Goal: Transaction & Acquisition: Purchase product/service

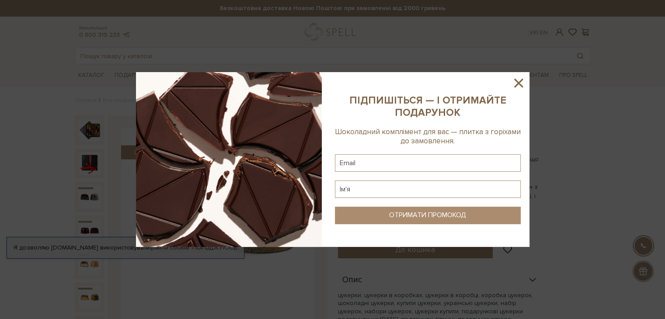
drag, startPoint x: 520, startPoint y: 84, endPoint x: 516, endPoint y: 86, distance: 4.9
click at [520, 84] on icon at bounding box center [518, 83] width 15 height 15
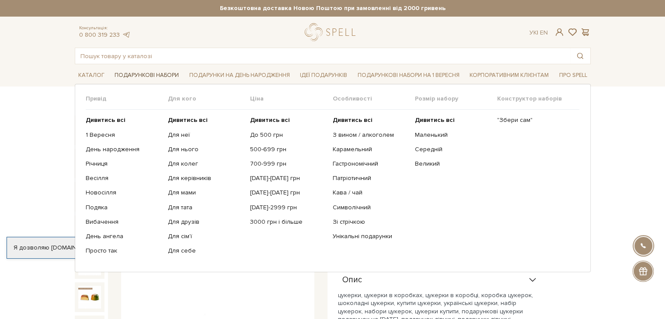
click at [153, 74] on link "Подарункові набори" at bounding box center [146, 76] width 71 height 14
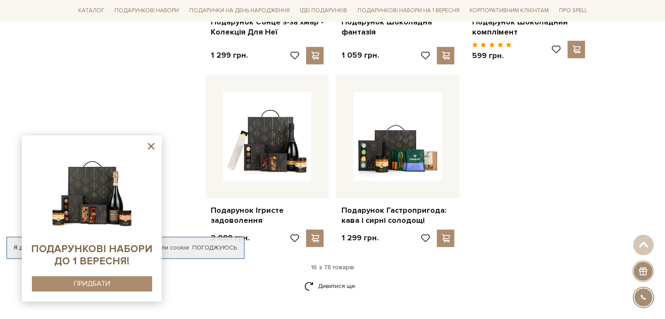
scroll to position [1100, 0]
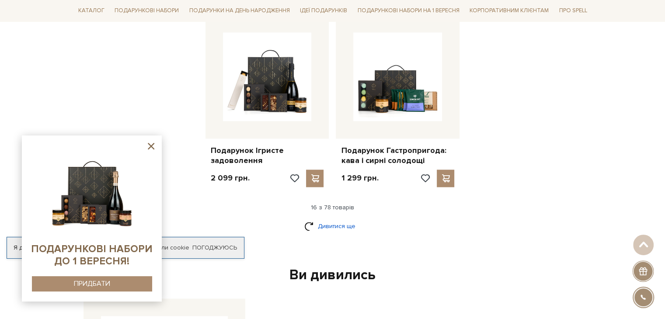
click at [349, 225] on link "Дивитися ще" at bounding box center [332, 225] width 57 height 15
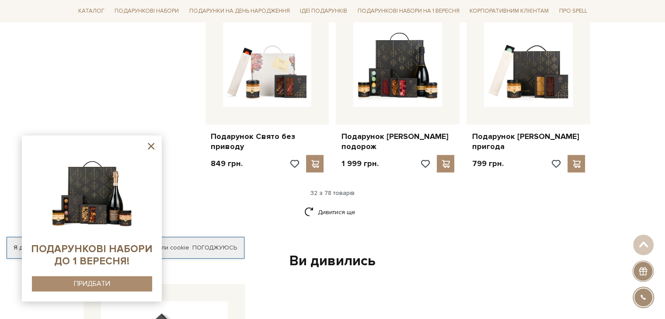
scroll to position [2017, 0]
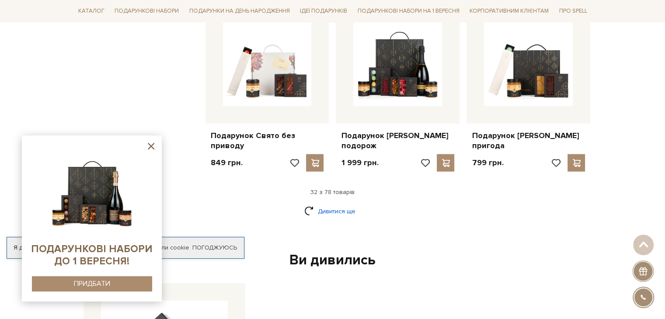
click at [329, 209] on link "Дивитися ще" at bounding box center [332, 211] width 57 height 15
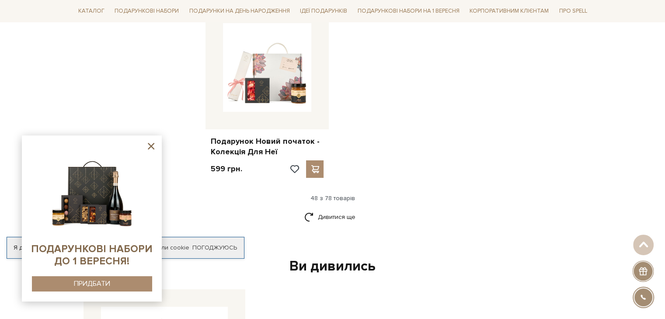
scroll to position [3110, 0]
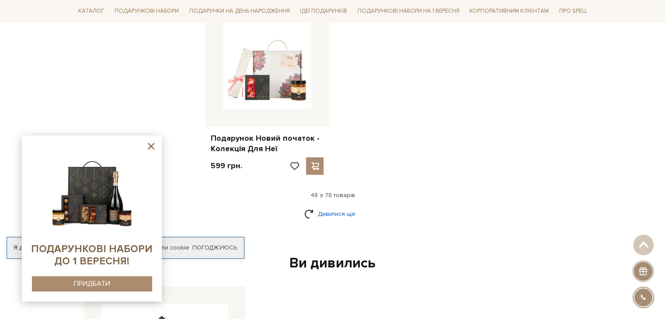
click at [322, 213] on link "Дивитися ще" at bounding box center [332, 213] width 57 height 15
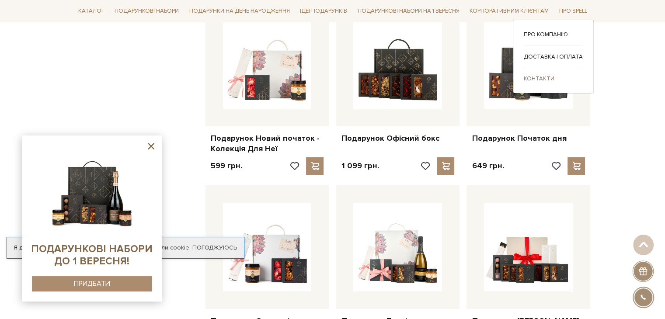
click at [539, 78] on link "Контакти" at bounding box center [552, 78] width 59 height 8
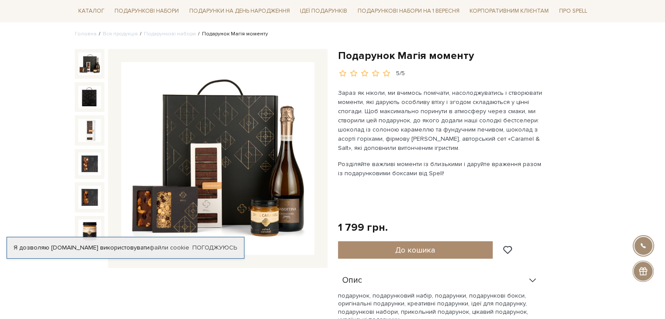
scroll to position [131, 0]
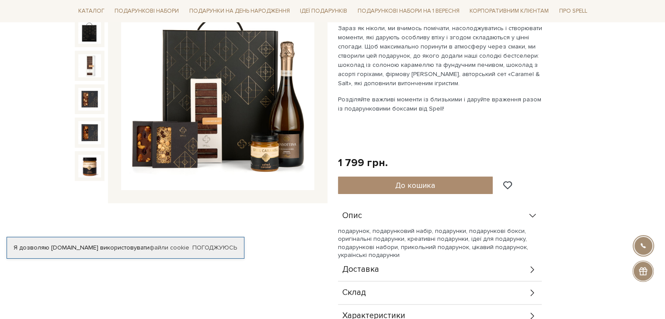
click at [198, 121] on img at bounding box center [217, 93] width 193 height 193
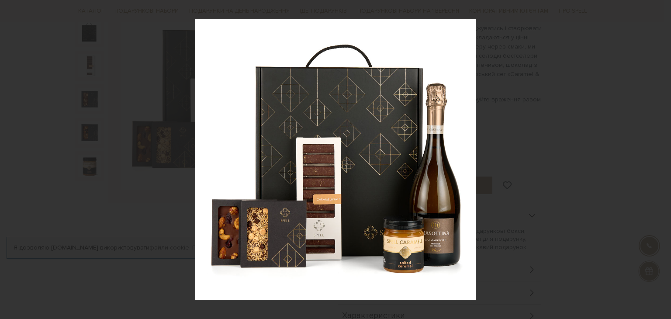
click at [659, 156] on icon at bounding box center [660, 159] width 10 height 10
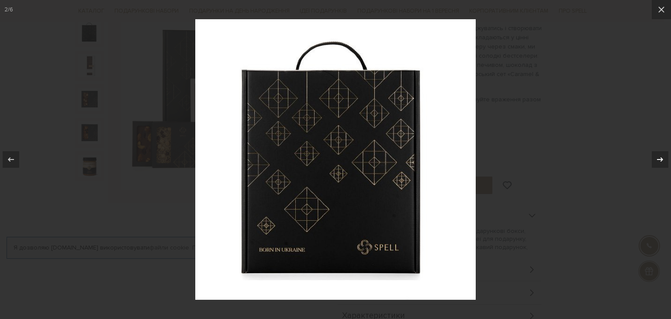
click at [659, 156] on icon at bounding box center [660, 159] width 10 height 10
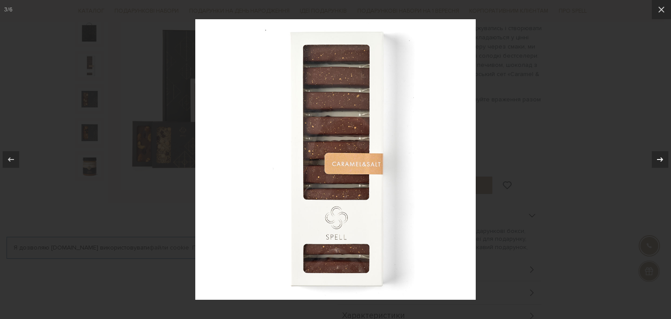
click at [659, 156] on icon at bounding box center [660, 159] width 10 height 10
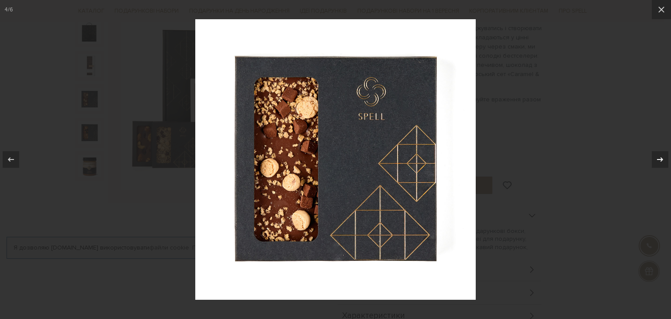
click at [659, 156] on icon at bounding box center [660, 159] width 10 height 10
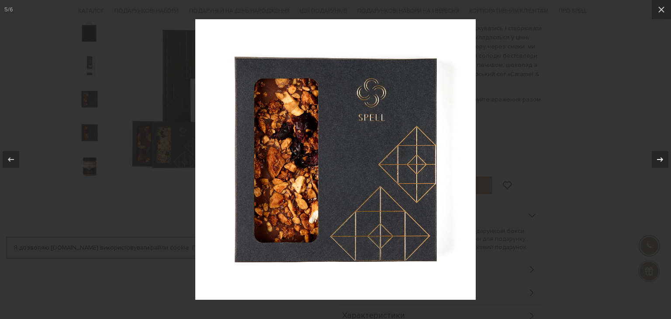
click at [659, 156] on icon at bounding box center [660, 159] width 10 height 10
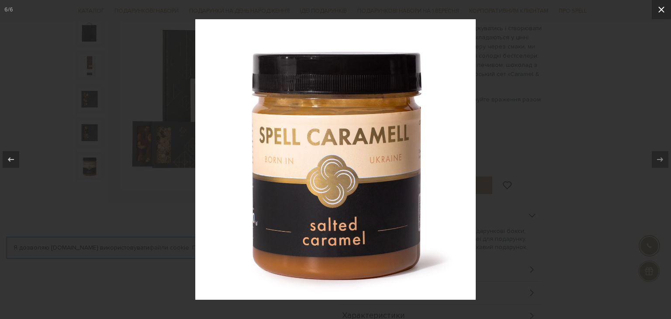
click at [664, 4] on icon at bounding box center [661, 9] width 10 height 10
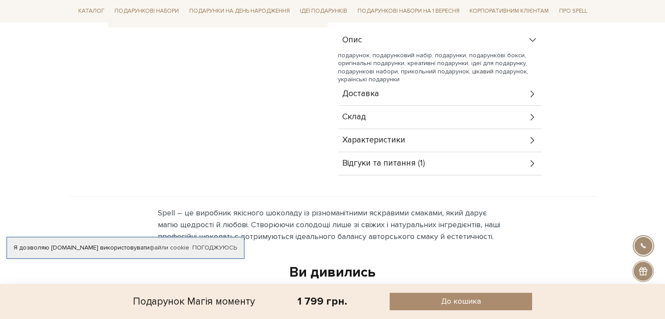
scroll to position [306, 0]
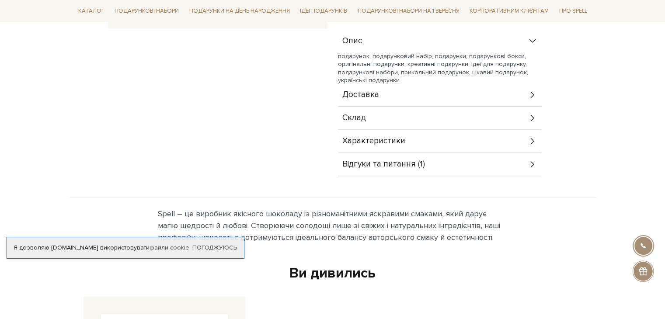
click at [532, 118] on icon at bounding box center [531, 118] width 3 height 7
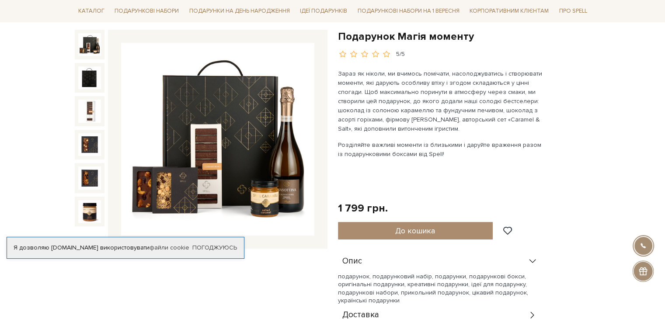
scroll to position [87, 0]
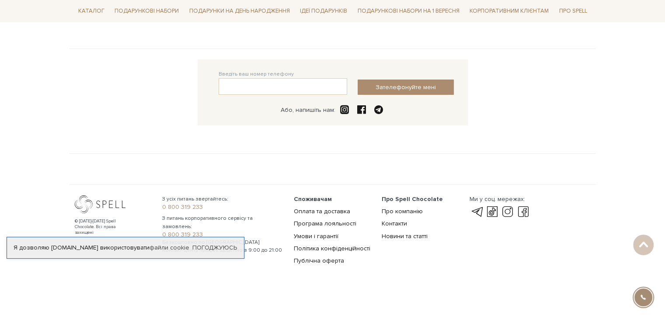
scroll to position [208, 0]
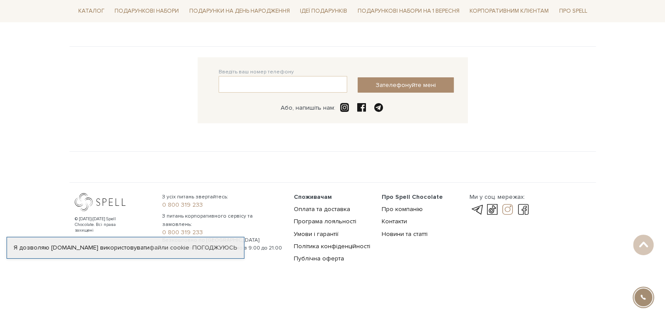
click at [507, 208] on link at bounding box center [507, 209] width 15 height 10
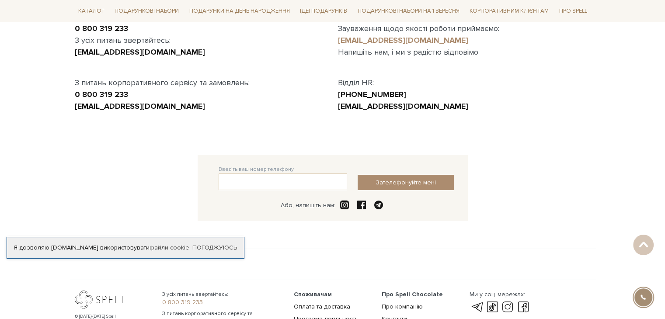
scroll to position [0, 0]
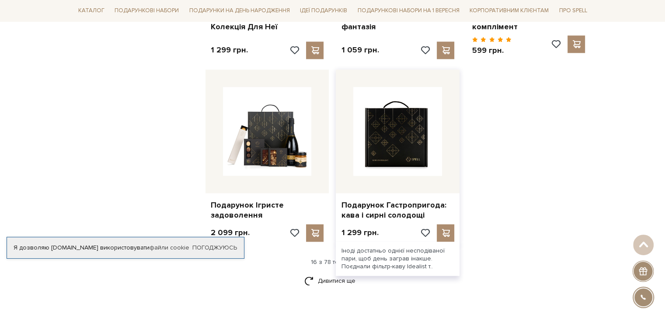
scroll to position [1045, 0]
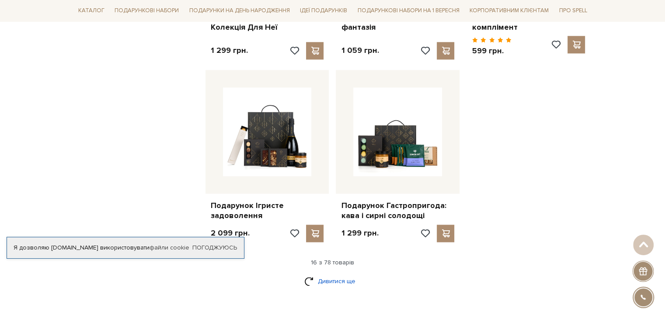
click at [335, 280] on link "Дивитися ще" at bounding box center [332, 281] width 57 height 15
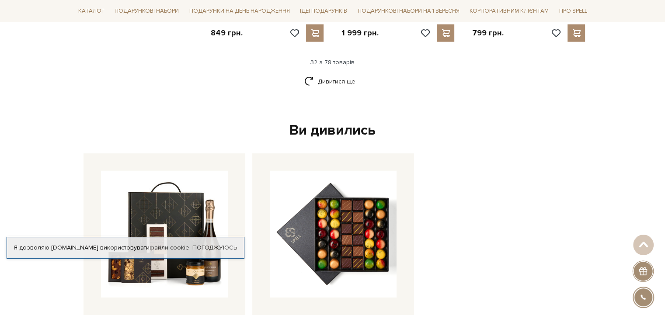
scroll to position [2137, 0]
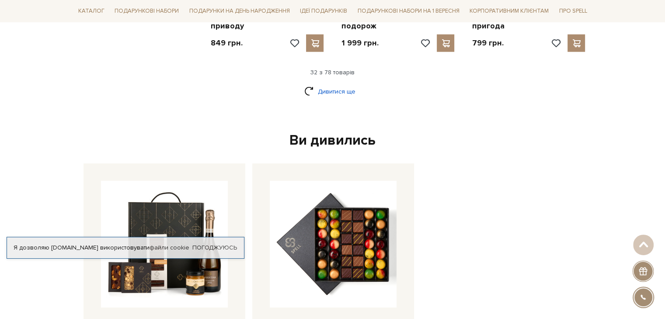
click at [330, 87] on link "Дивитися ще" at bounding box center [332, 91] width 57 height 15
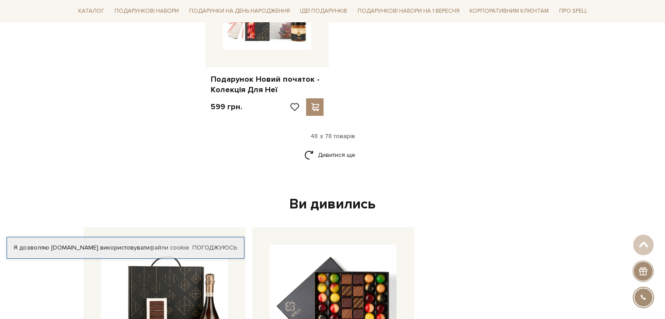
scroll to position [3186, 0]
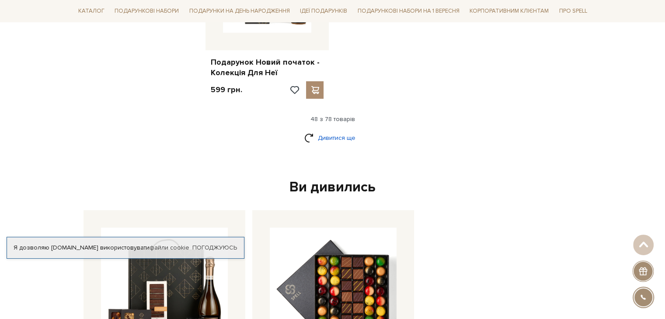
click at [341, 135] on link "Дивитися ще" at bounding box center [332, 137] width 57 height 15
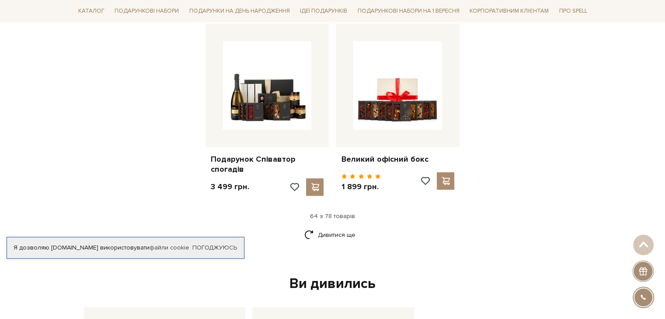
scroll to position [4016, 0]
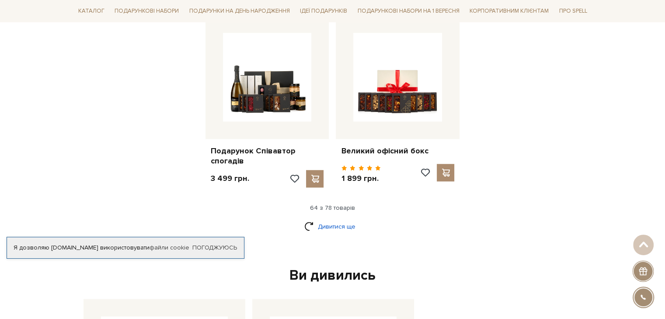
click at [322, 219] on link "Дивитися ще" at bounding box center [332, 226] width 57 height 15
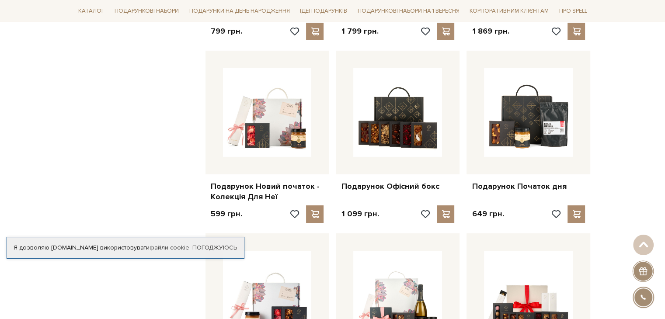
scroll to position [3055, 0]
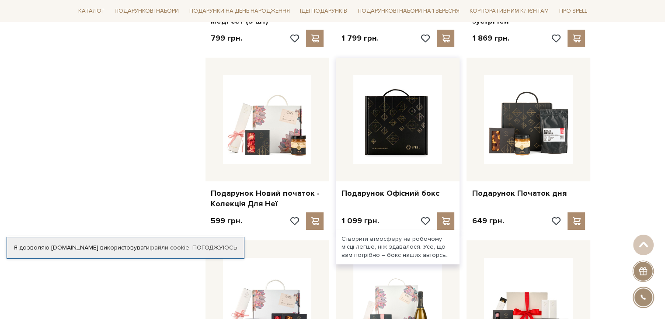
click at [399, 121] on img at bounding box center [397, 119] width 89 height 89
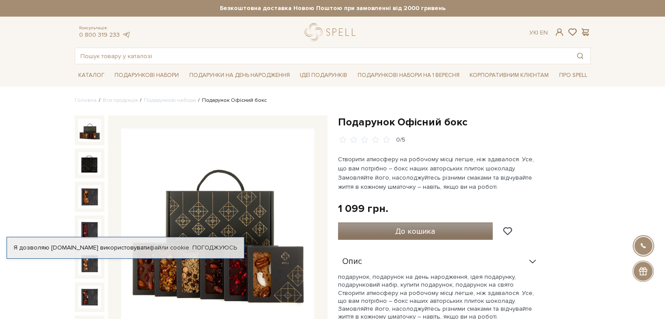
click at [408, 231] on span "До кошика" at bounding box center [415, 231] width 40 height 10
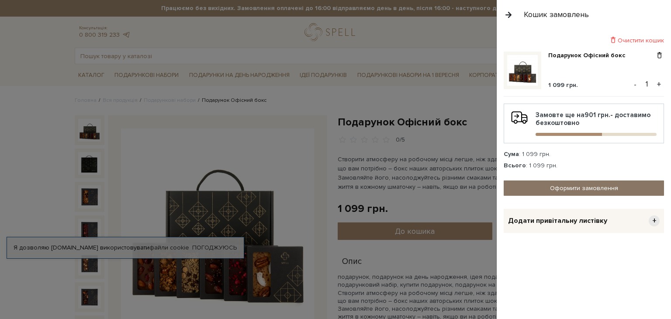
click at [578, 184] on link "Оформити замовлення" at bounding box center [584, 187] width 160 height 15
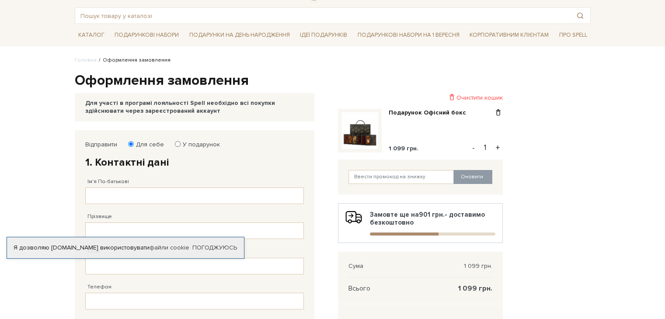
scroll to position [44, 0]
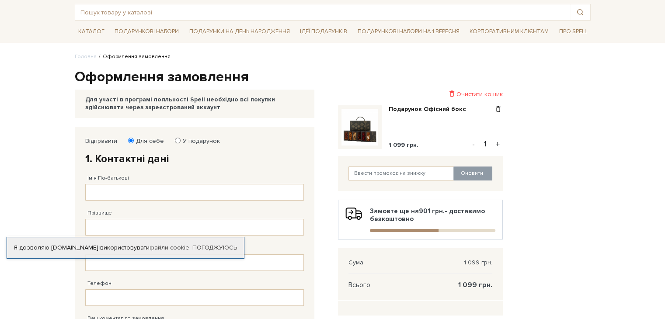
click at [175, 140] on input "У подарунок" at bounding box center [178, 141] width 6 height 6
radio input "true"
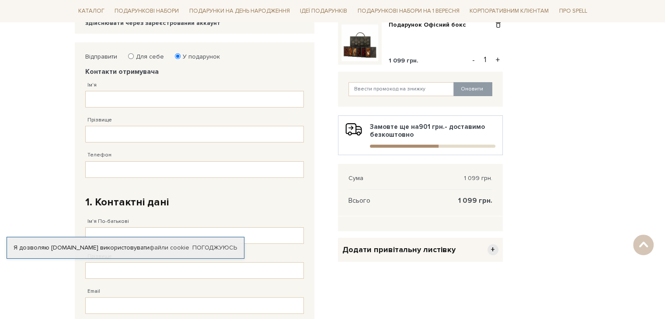
scroll to position [87, 0]
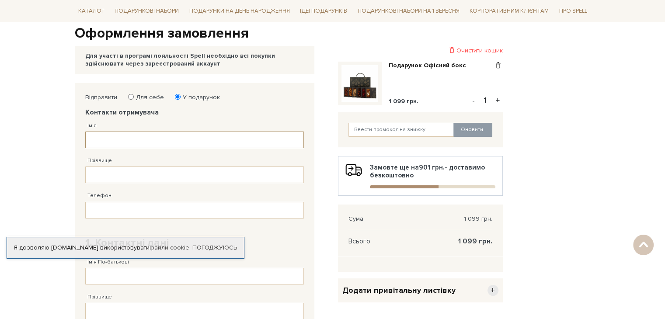
click at [104, 144] on input "Ім'я" at bounding box center [194, 140] width 218 height 17
type input "Ярина"
click at [124, 176] on input "Прізвище" at bounding box center [194, 174] width 218 height 17
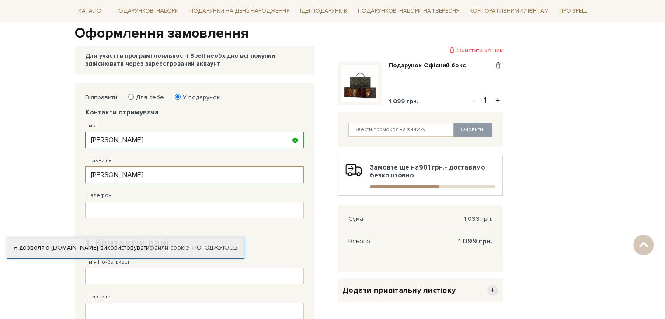
type input "Левкіна"
click at [107, 214] on input "Телефон" at bounding box center [194, 210] width 218 height 17
paste input "38 (097) 584 53 51"
type input "38 (097) 584 53 51"
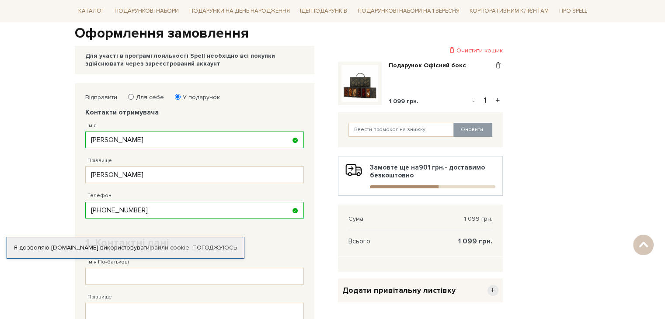
click at [21, 173] on body "Подарункові набори SALE Корпоративним клієнтам Доставка і оплата Консультація: …" at bounding box center [332, 293] width 665 height 760
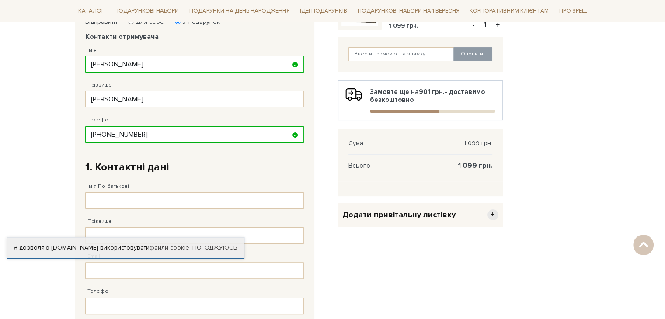
scroll to position [175, 0]
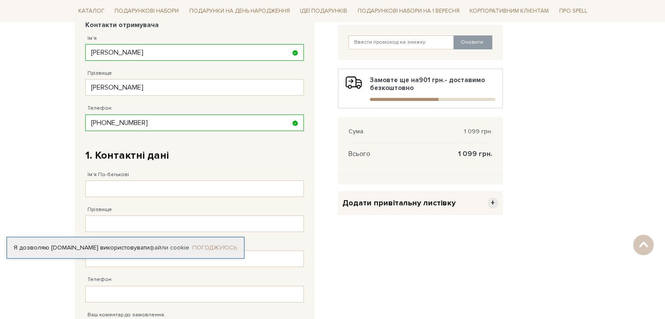
click at [218, 245] on link "Погоджуюсь" at bounding box center [214, 248] width 45 height 8
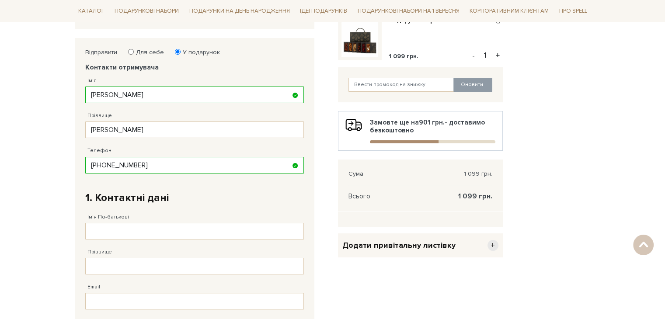
scroll to position [131, 0]
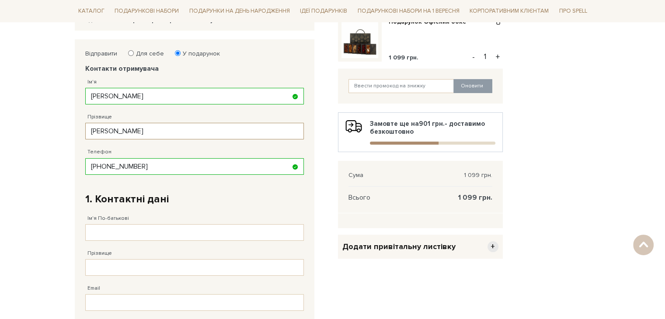
click at [168, 132] on input "Левкіна" at bounding box center [194, 131] width 218 height 17
click at [257, 207] on div "Ім'я По-батькові Заповніть поле від 1 до 128 символів!" at bounding box center [194, 223] width 218 height 35
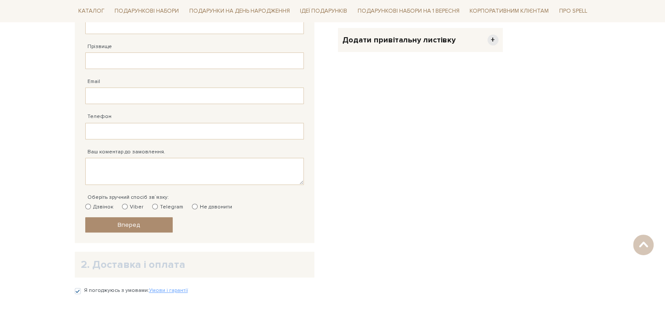
scroll to position [350, 0]
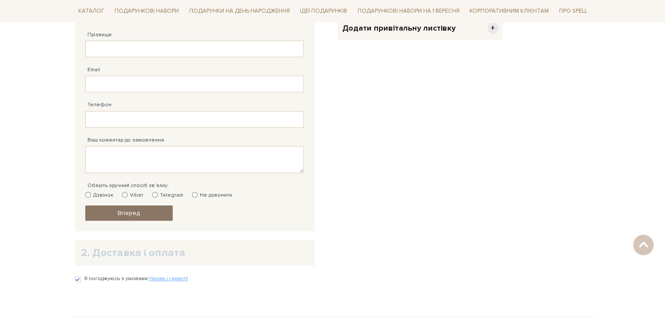
click at [131, 213] on span "Вперед" at bounding box center [129, 212] width 22 height 7
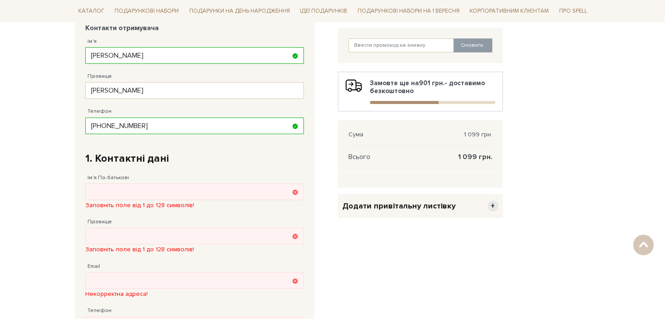
scroll to position [170, 0]
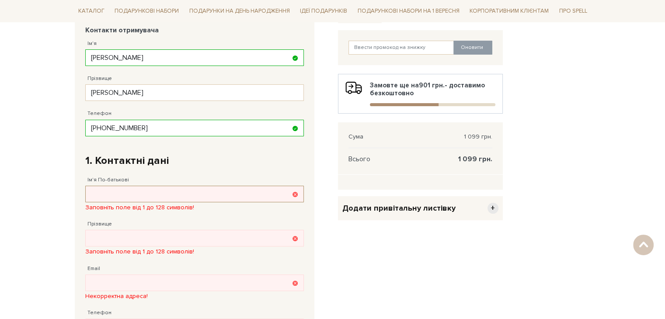
click at [142, 192] on input "Ім'я По-батькові" at bounding box center [194, 194] width 218 height 17
click at [0, 190] on body "Подарункові набори SALE Корпоративним клієнтам Доставка і оплата Консультація: …" at bounding box center [332, 228] width 665 height 797
click at [125, 193] on input "Ім'я По-батькові" at bounding box center [194, 194] width 218 height 17
click at [8, 177] on body "Подарункові набори SALE Корпоративним клієнтам Доставка і оплата Консультація: …" at bounding box center [332, 228] width 665 height 797
click at [96, 193] on input "Ім'я По-батькові" at bounding box center [194, 194] width 218 height 17
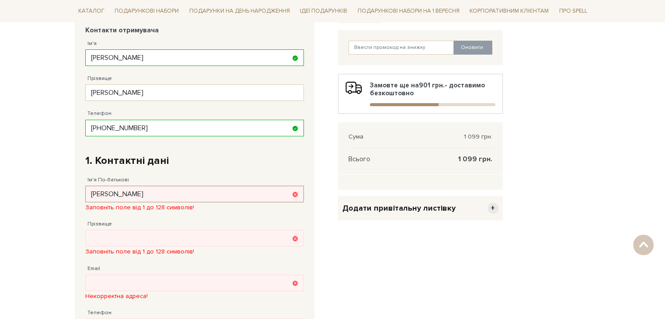
type input "Ярина"
click at [118, 238] on div "Заповніть поле від 1 до 128 символів!" at bounding box center [194, 243] width 218 height 26
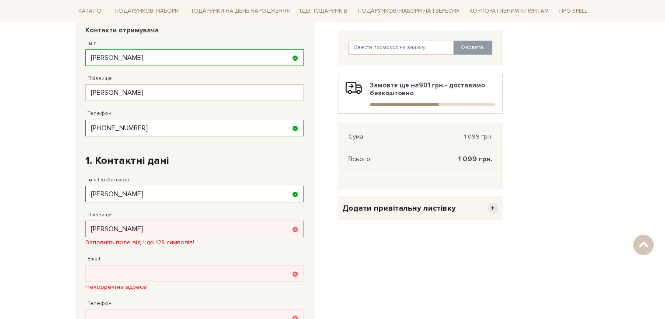
type input "Левкіна"
click at [36, 203] on body "Подарункові набори SALE Корпоративним клієнтам Доставка і оплата Консультація: …" at bounding box center [332, 223] width 665 height 787
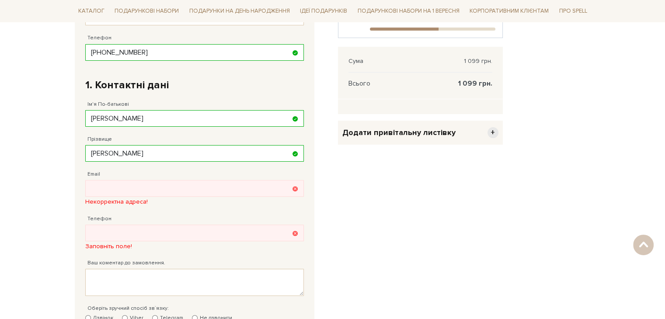
scroll to position [257, 0]
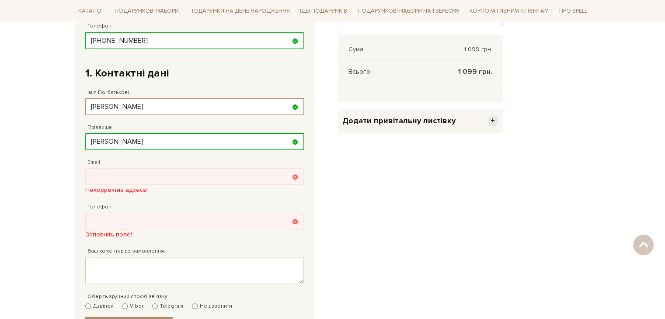
click at [114, 106] on input "Ярина" at bounding box center [194, 106] width 218 height 17
type input "Максим"
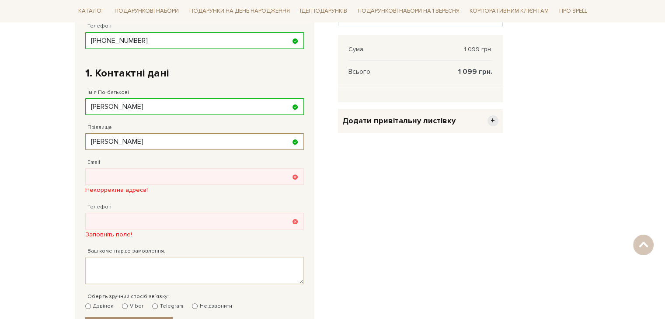
drag, startPoint x: 119, startPoint y: 142, endPoint x: 40, endPoint y: 148, distance: 79.3
click at [40, 148] on body "Подарункові набори SALE Корпоративним клієнтам Доставка і оплата Консультація: …" at bounding box center [332, 132] width 665 height 778
type input "Бондар"
click at [97, 175] on input "Email" at bounding box center [194, 176] width 218 height 17
type input "makslovin111@gmail.com"
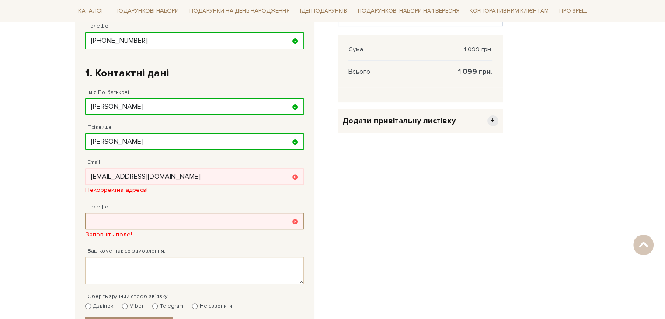
type input "38 (093) 741 16 85"
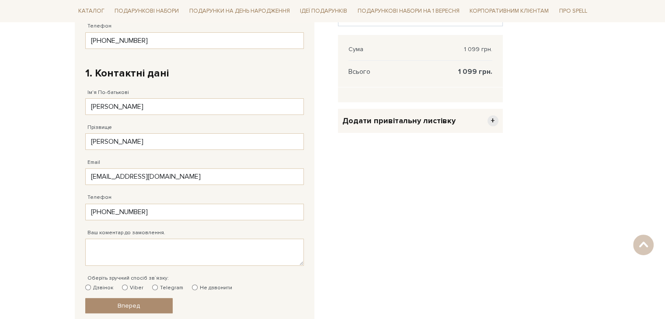
type input "38 (093) 741 16 85"
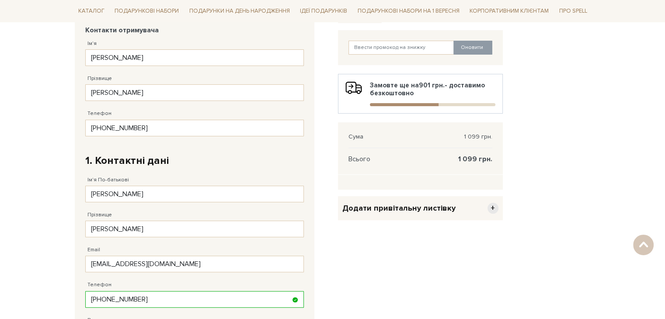
scroll to position [388, 0]
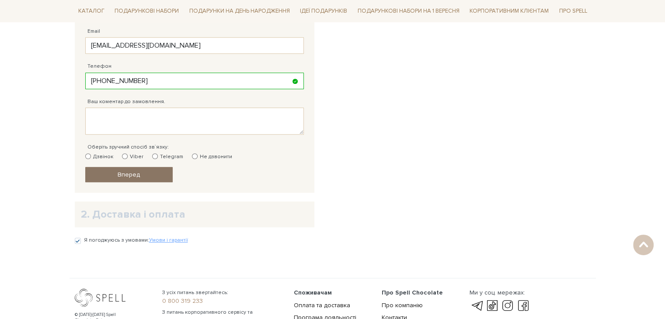
click at [125, 173] on span "Вперед" at bounding box center [129, 174] width 22 height 7
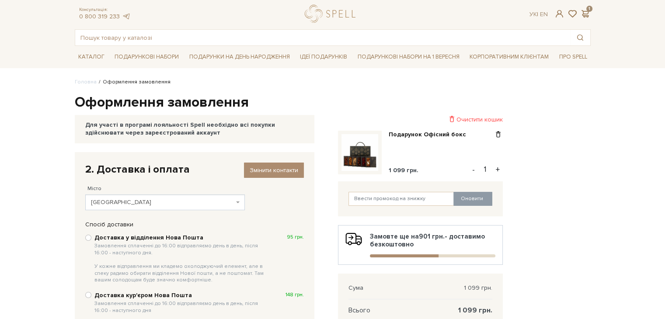
scroll to position [44, 0]
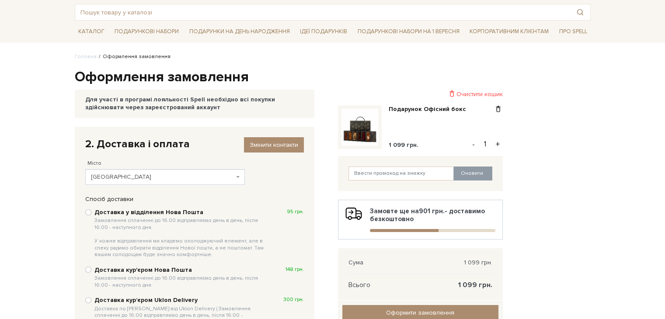
click at [161, 178] on span "Вінниця" at bounding box center [162, 177] width 143 height 9
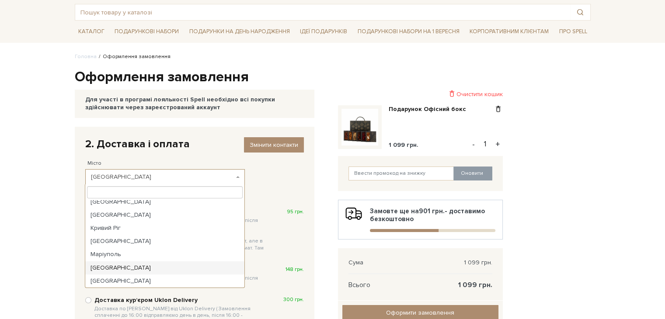
scroll to position [54, 0]
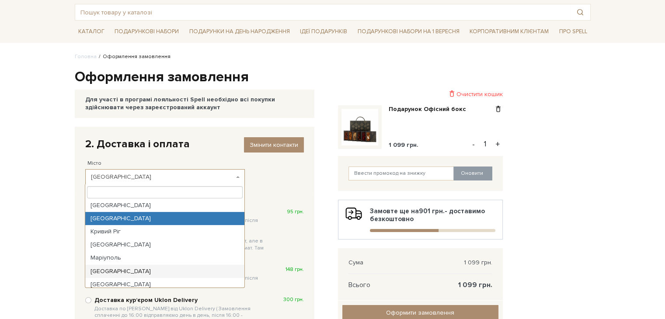
select select "Львів"
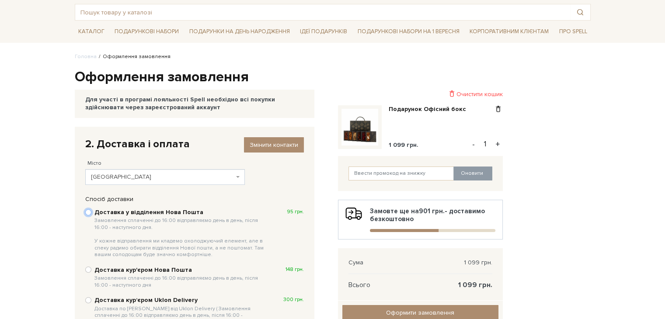
click at [87, 212] on input "Доставка у відділення Нова Пошта Замовлення сплаченні до 16:00 відправляємо ден…" at bounding box center [88, 212] width 6 height 6
radio input "true"
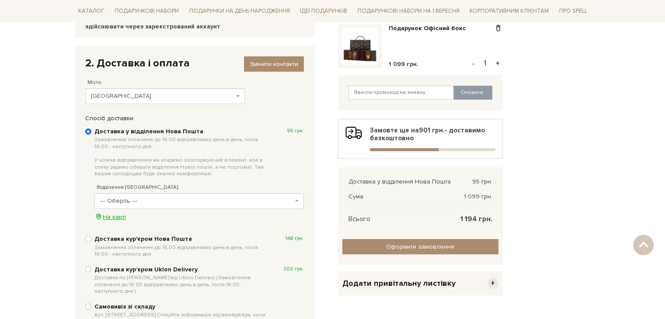
scroll to position [131, 0]
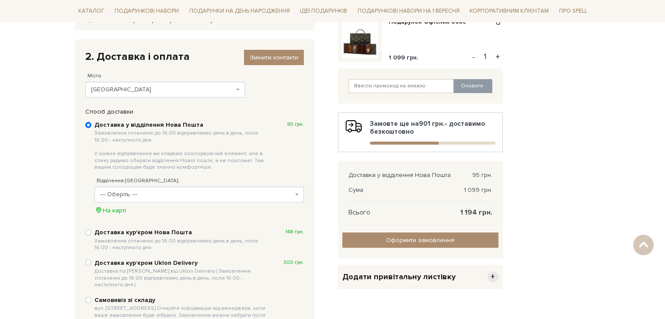
click at [192, 193] on span "--- Оберіть ---" at bounding box center [196, 194] width 193 height 9
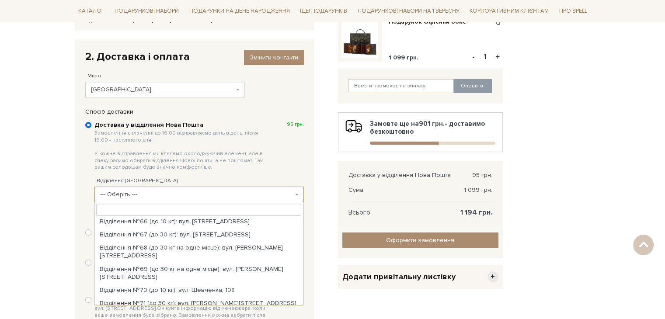
scroll to position [961, 0]
select select "Відділення №75 (до 30 кг): вул. Газова, 5а"
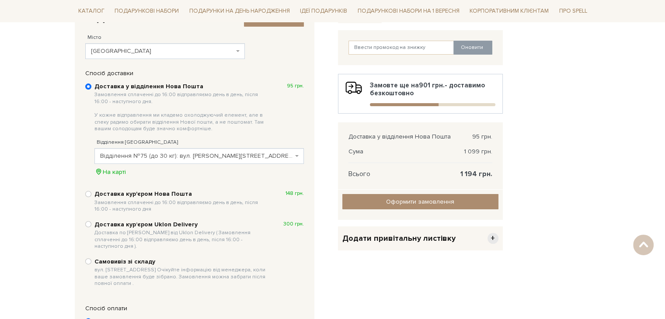
scroll to position [131, 0]
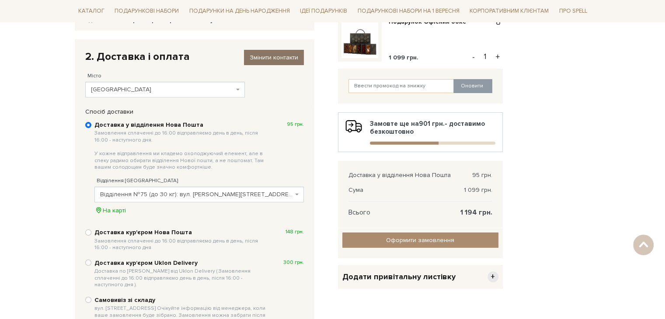
click at [266, 58] on span "Змінити контакти" at bounding box center [274, 57] width 49 height 7
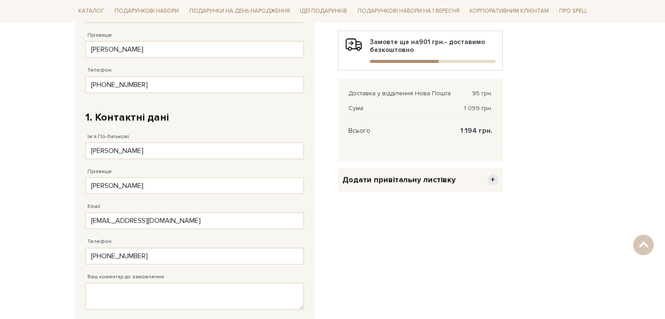
scroll to position [218, 0]
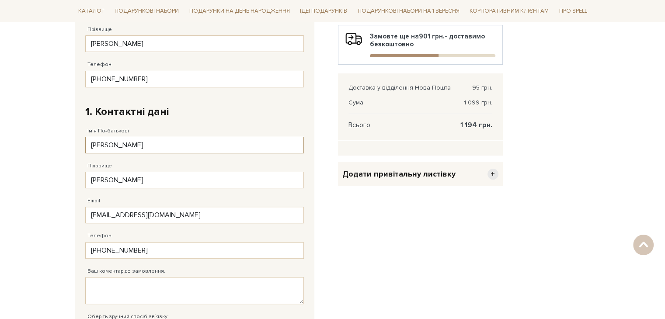
drag, startPoint x: 104, startPoint y: 151, endPoint x: 40, endPoint y: 152, distance: 63.4
click at [40, 152] on body "Подарункові набори SALE Корпоративним клієнтам Доставка і оплата Консультація: …" at bounding box center [332, 162] width 665 height 760
type input "Ярина"
drag, startPoint x: 123, startPoint y: 182, endPoint x: 40, endPoint y: 187, distance: 83.6
click at [42, 187] on body "Подарункові набори SALE Корпоративним клієнтам Доставка і оплата Консультація: …" at bounding box center [332, 162] width 665 height 760
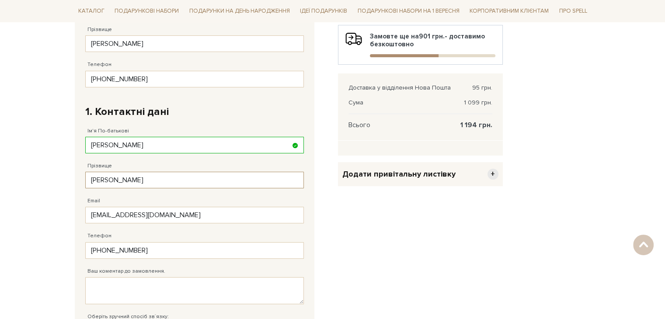
type input "Левкіна"
drag, startPoint x: 156, startPoint y: 77, endPoint x: 30, endPoint y: 79, distance: 125.9
click at [30, 79] on body "Подарункові набори SALE Корпоративним клієнтам Доставка і оплата Консультація: …" at bounding box center [332, 162] width 665 height 760
drag, startPoint x: 54, startPoint y: 243, endPoint x: 9, endPoint y: 244, distance: 45.0
click at [12, 243] on body "Подарункові набори SALE Корпоративним клієнтам Доставка і оплата Консультація: …" at bounding box center [332, 162] width 665 height 760
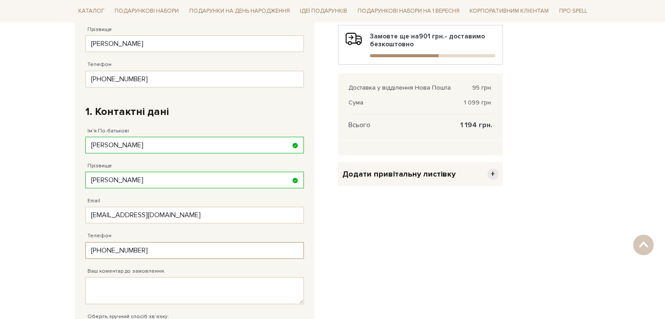
paste input "7) 584 53 51"
type input "38 (097) 584 53 51"
click at [25, 184] on body "Подарункові набори SALE Корпоративним клієнтам Доставка і оплата Консультація: …" at bounding box center [332, 162] width 665 height 760
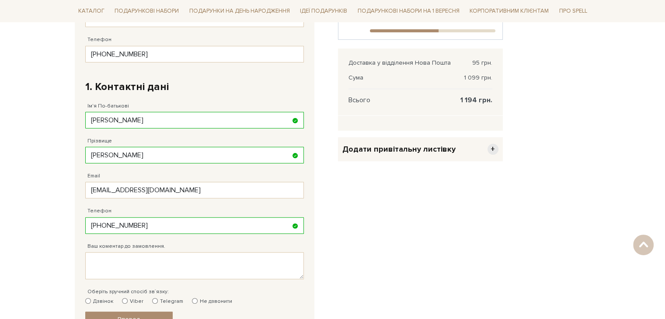
scroll to position [306, 0]
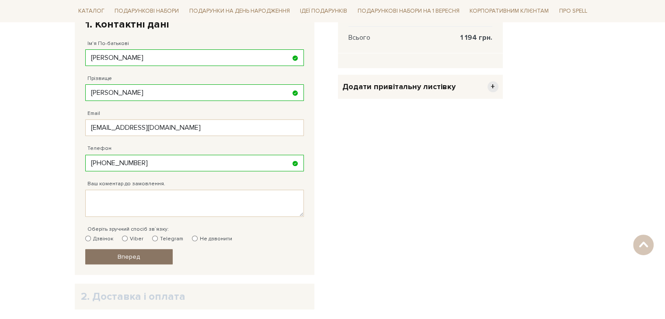
click at [118, 256] on span "Вперед" at bounding box center [129, 256] width 22 height 7
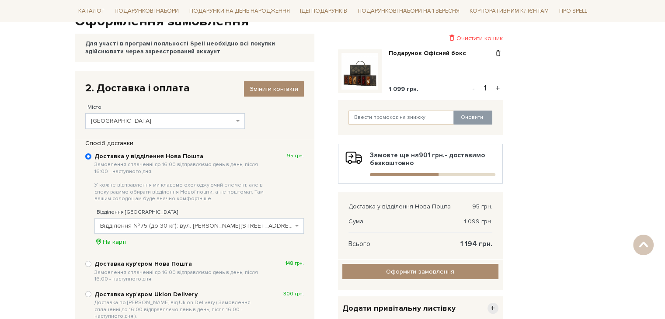
scroll to position [83, 0]
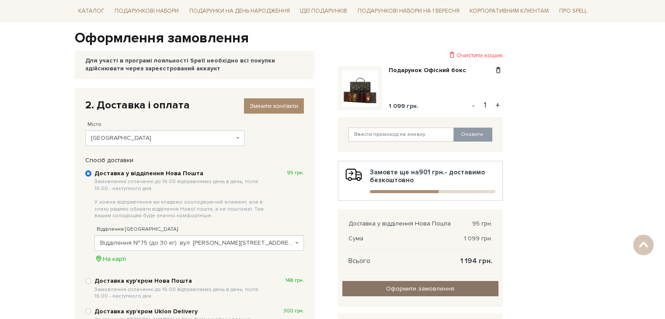
click at [443, 289] on input "Оформити замовлення" at bounding box center [420, 288] width 156 height 15
